Goal: Transaction & Acquisition: Book appointment/travel/reservation

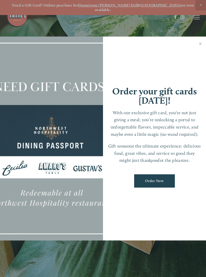
click at [202, 46] on link "Close" at bounding box center [200, 44] width 10 height 14
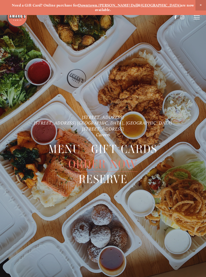
click at [196, 18] on icon at bounding box center [196, 17] width 6 height 5
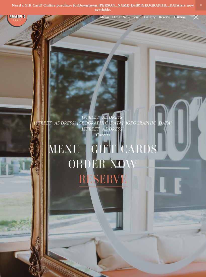
click at [119, 175] on span "Reserve" at bounding box center [102, 179] width 49 height 15
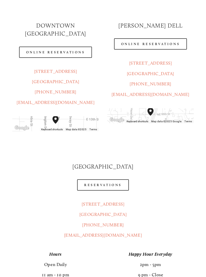
scroll to position [71, 0]
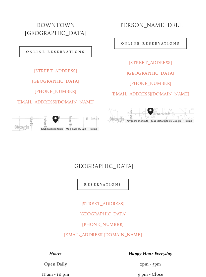
click at [107, 179] on link "Reservations" at bounding box center [103, 184] width 52 height 11
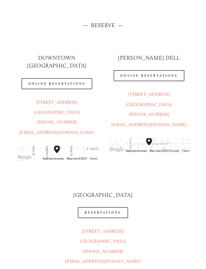
scroll to position [0, 0]
